Goal: Find specific page/section: Find specific page/section

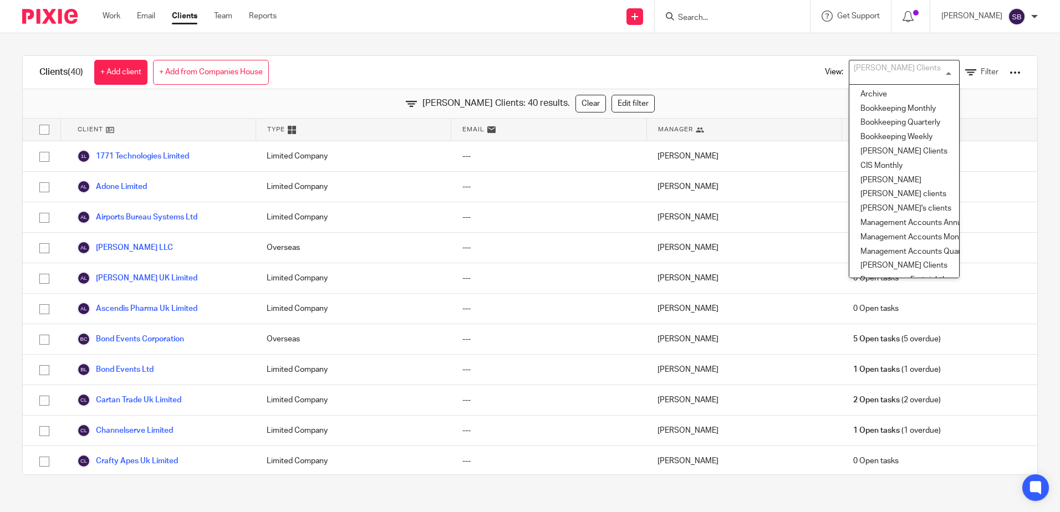
scroll to position [920, 0]
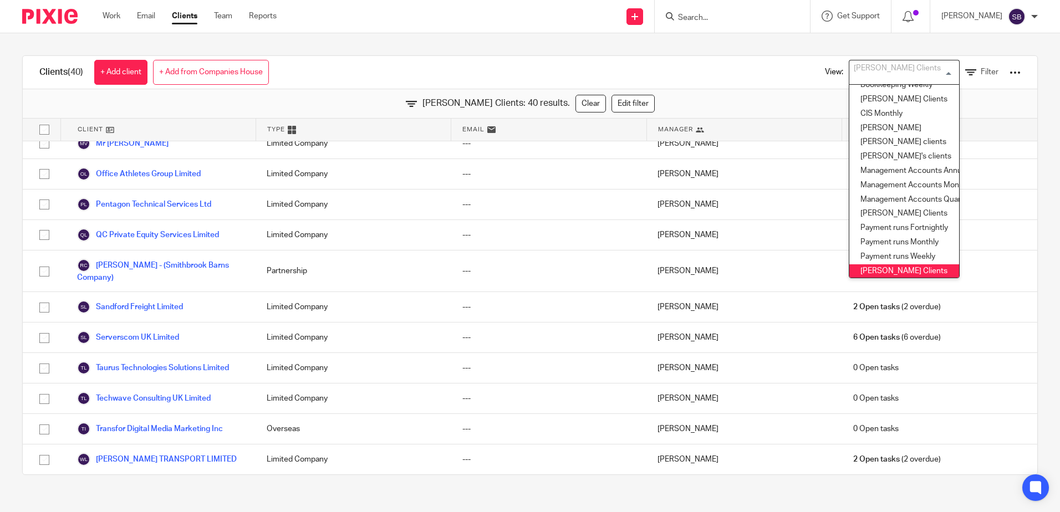
click at [708, 20] on input "Search" at bounding box center [727, 18] width 100 height 10
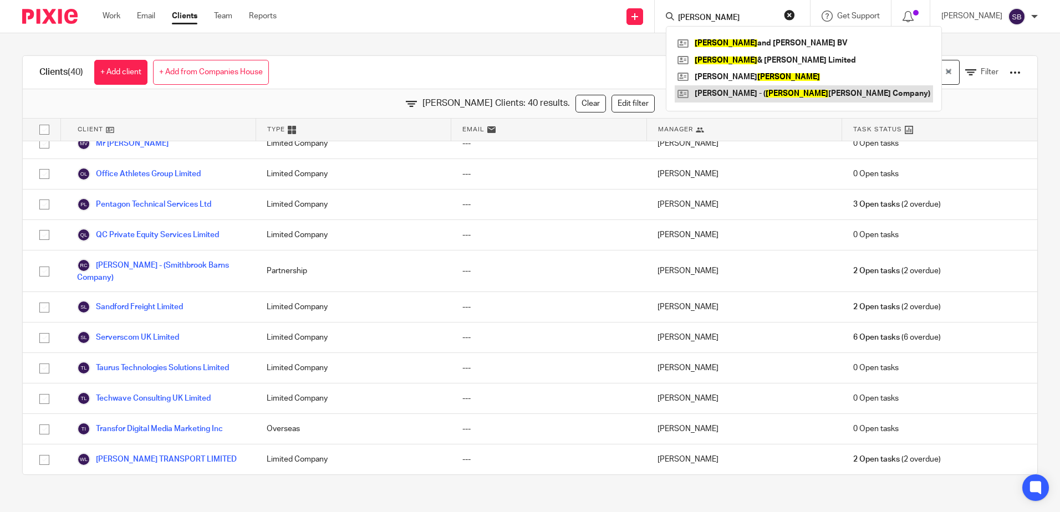
type input "smith"
click at [766, 93] on link at bounding box center [804, 93] width 258 height 17
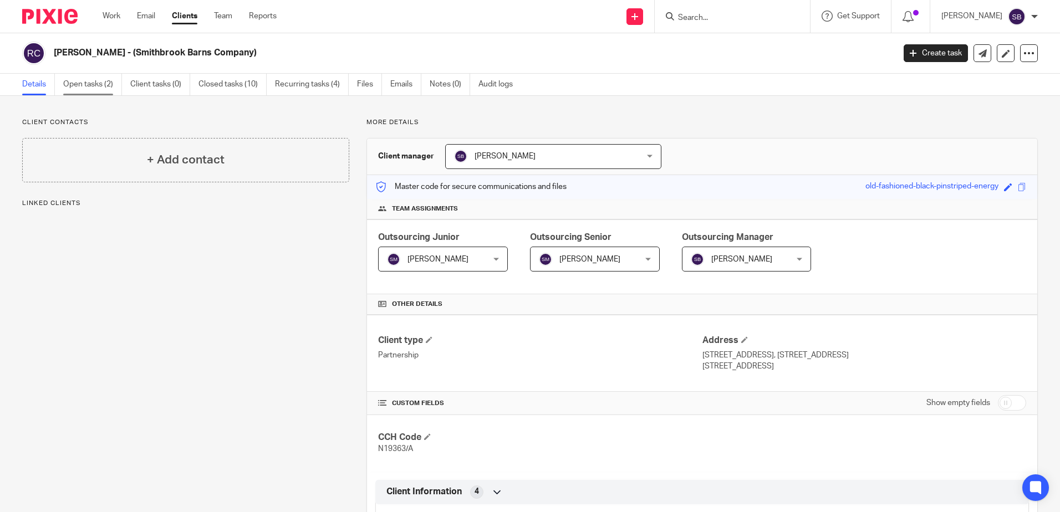
click at [106, 90] on link "Open tasks (2)" at bounding box center [92, 85] width 59 height 22
